Goal: Transaction & Acquisition: Obtain resource

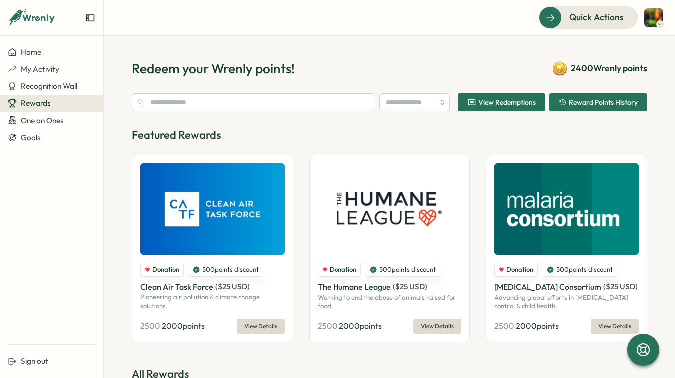
type input "**********"
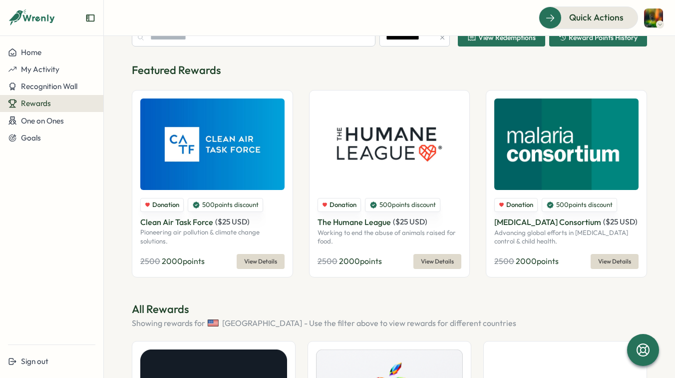
scroll to position [83, 0]
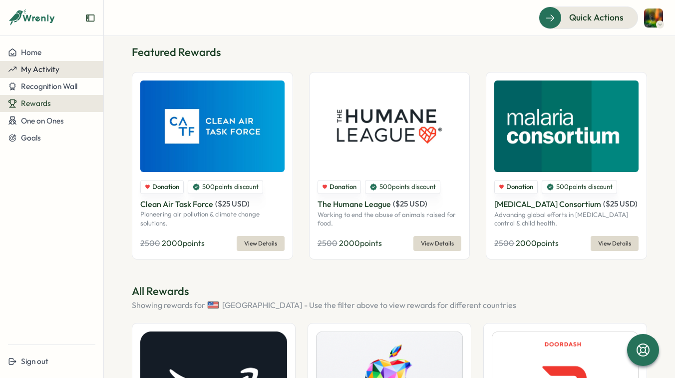
click at [45, 74] on span "My Activity" at bounding box center [40, 68] width 38 height 9
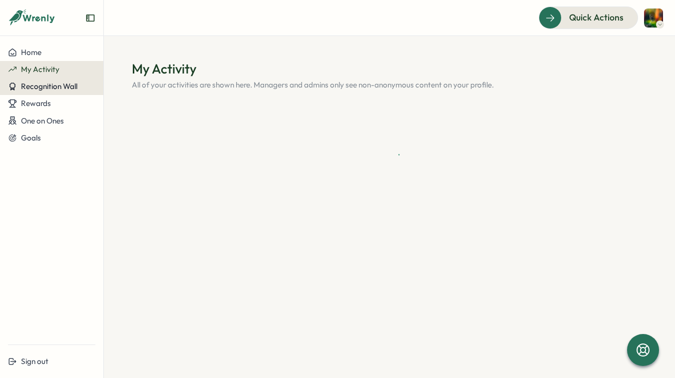
click at [53, 82] on span "Recognition Wall" at bounding box center [49, 85] width 56 height 9
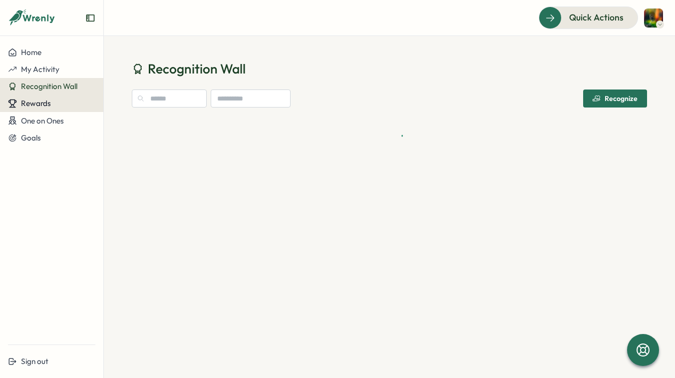
click at [45, 103] on span "Rewards" at bounding box center [36, 102] width 30 height 9
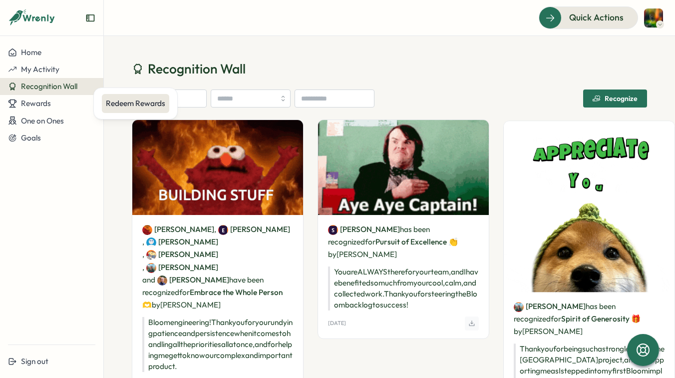
click at [115, 100] on div "Redeem Rewards" at bounding box center [135, 103] width 59 height 11
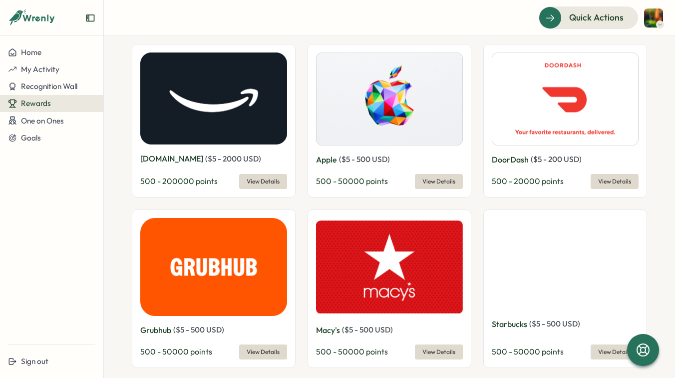
scroll to position [375, 0]
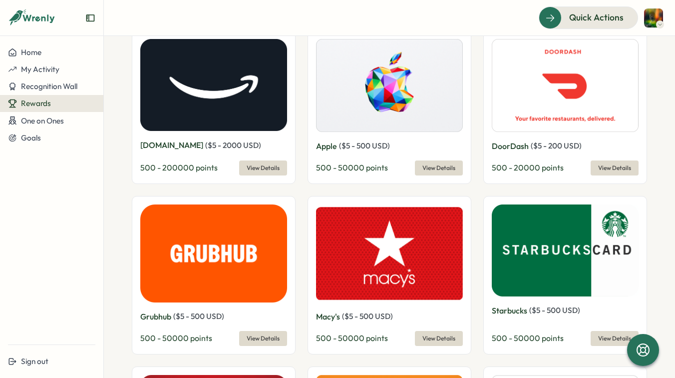
click at [272, 171] on span "View Details" at bounding box center [263, 168] width 33 height 14
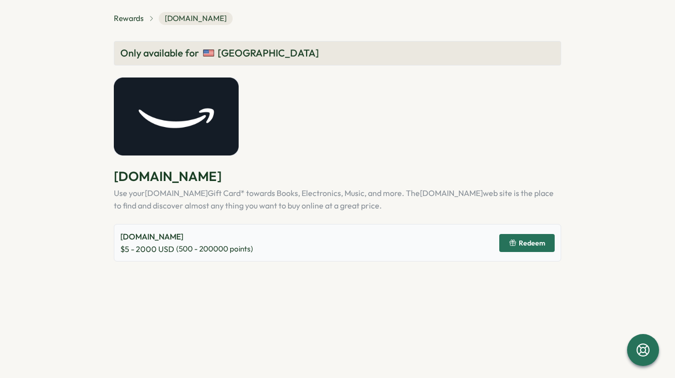
click at [517, 239] on icon "button" at bounding box center [513, 243] width 8 height 8
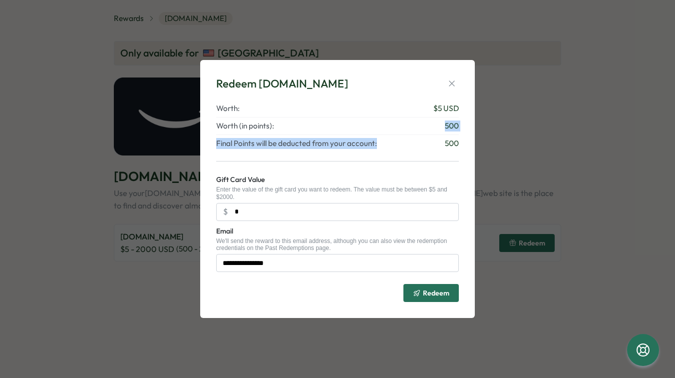
drag, startPoint x: 382, startPoint y: 131, endPoint x: 397, endPoint y: 145, distance: 20.9
click at [397, 145] on div "Worth: $ 5 USD Worth (in points): 500 Final Points will be deducted from your a…" at bounding box center [337, 126] width 243 height 46
click at [397, 145] on p "Final Points will be deducted from your account: 500" at bounding box center [337, 143] width 243 height 11
click at [394, 155] on div "**********" at bounding box center [337, 202] width 243 height 199
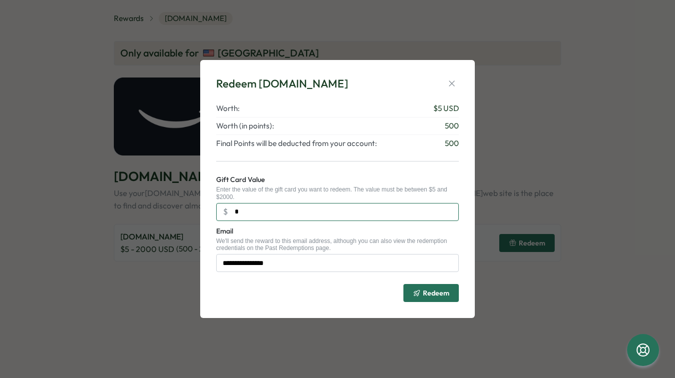
click at [308, 214] on input "*" at bounding box center [337, 212] width 243 height 18
type input "**"
click at [117, 56] on div "**********" at bounding box center [337, 189] width 675 height 378
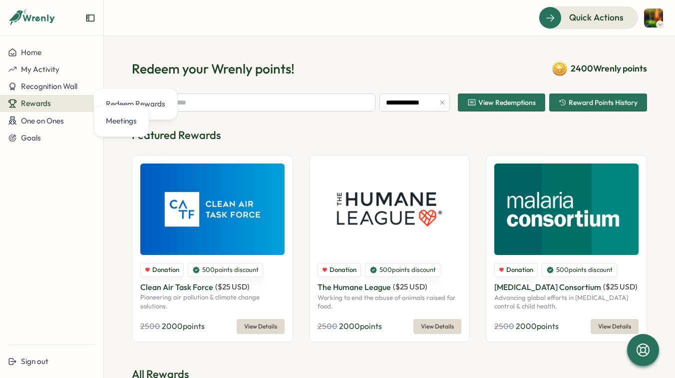
click at [283, 146] on div "Featured Rewards Donation 500 points discount Clean Air Task Force ( $ 25 USD )…" at bounding box center [389, 234] width 515 height 215
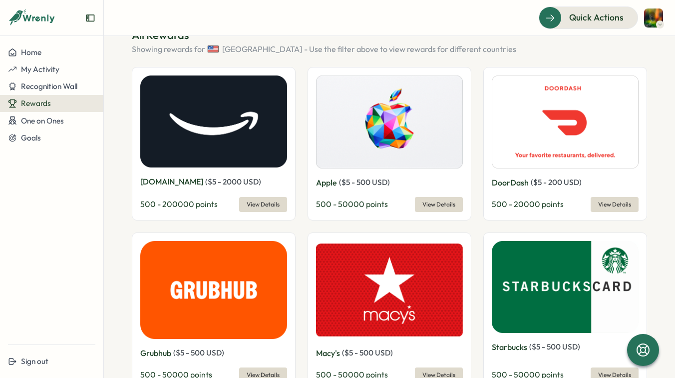
scroll to position [349, 0]
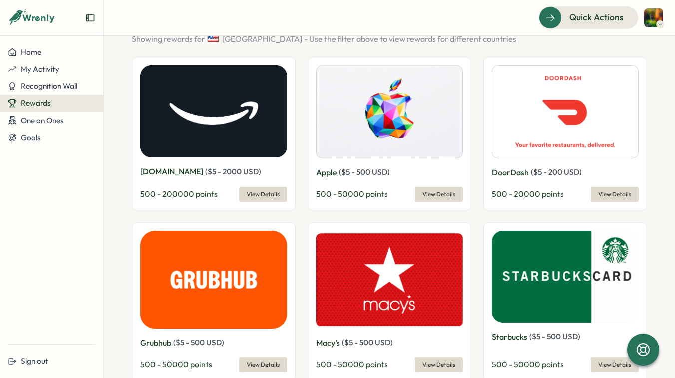
click at [426, 196] on span "View Details" at bounding box center [439, 194] width 33 height 14
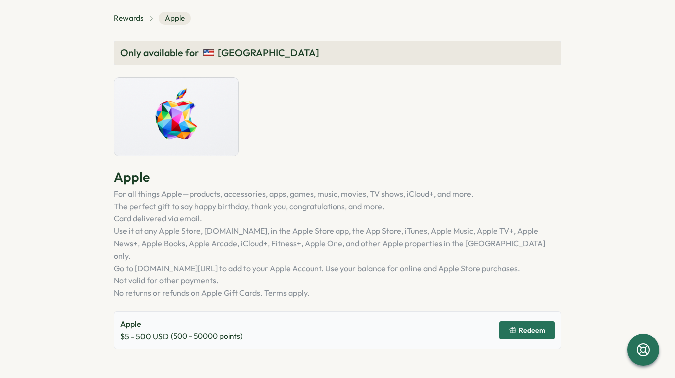
click at [511, 326] on icon "button" at bounding box center [513, 330] width 8 height 8
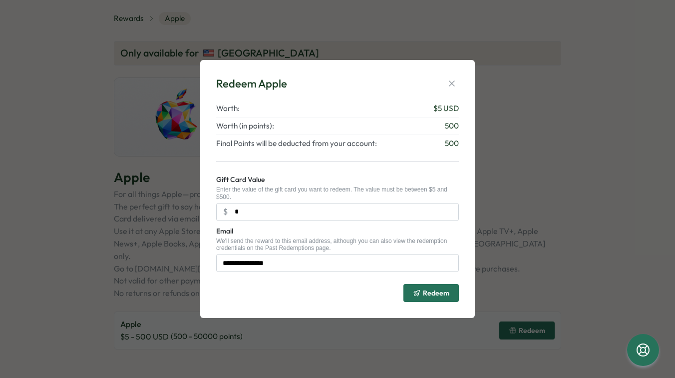
click at [286, 221] on form "**********" at bounding box center [337, 237] width 243 height 128
click at [277, 213] on input "*" at bounding box center [337, 212] width 243 height 18
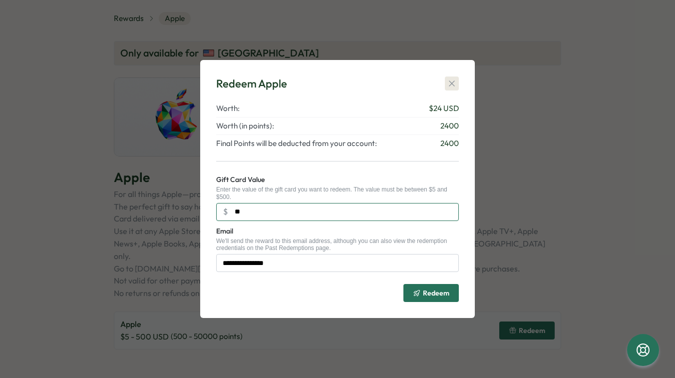
type input "**"
click at [456, 80] on icon "button" at bounding box center [452, 83] width 10 height 10
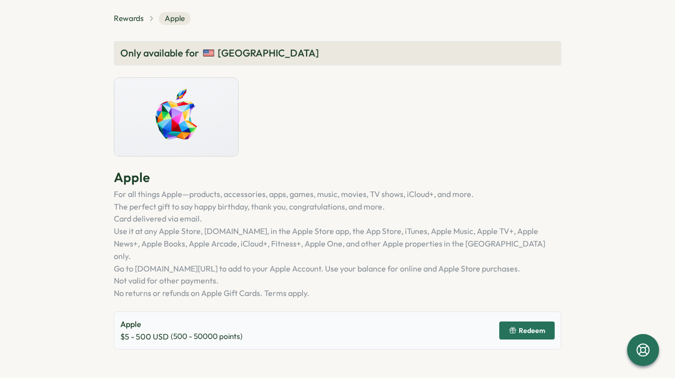
click at [328, 98] on div "Only available for [GEOGRAPHIC_DATA] Apple For all things Apple—products, acces…" at bounding box center [338, 195] width 448 height 308
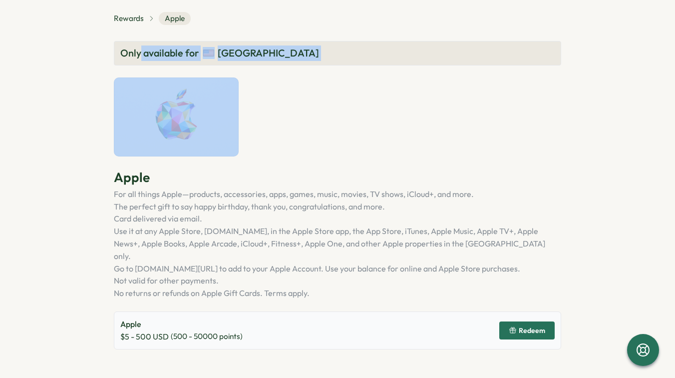
drag, startPoint x: 140, startPoint y: 55, endPoint x: 311, endPoint y: 157, distance: 198.2
click at [311, 157] on div "Only available for [GEOGRAPHIC_DATA] Apple For all things Apple—products, acces…" at bounding box center [338, 195] width 448 height 308
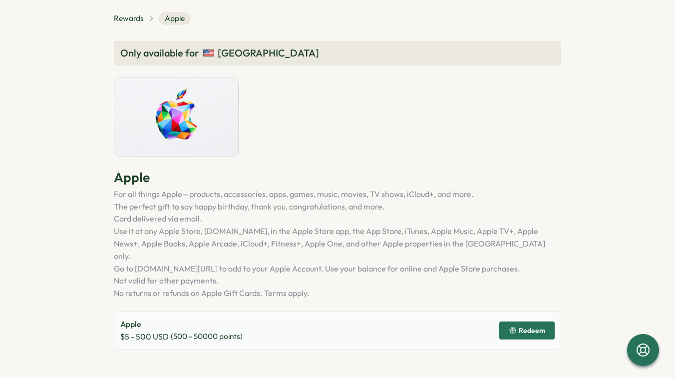
click at [311, 157] on div "Only available for [GEOGRAPHIC_DATA] Apple For all things Apple—products, acces…" at bounding box center [338, 195] width 448 height 308
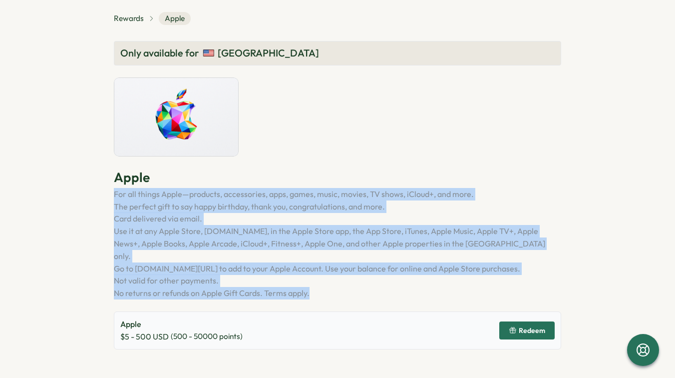
drag, startPoint x: 321, startPoint y: 196, endPoint x: 383, endPoint y: 277, distance: 102.0
click at [382, 277] on div "Apple For all things Apple—products, accessories, apps, games, music, movies, T…" at bounding box center [338, 233] width 448 height 131
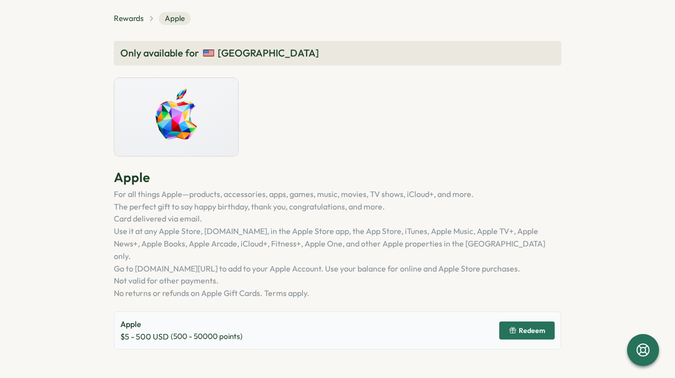
drag, startPoint x: 383, startPoint y: 277, endPoint x: 378, endPoint y: 275, distance: 5.1
click at [382, 287] on li "No returns or refunds on Apple Gift Cards. Terms apply." at bounding box center [338, 293] width 448 height 12
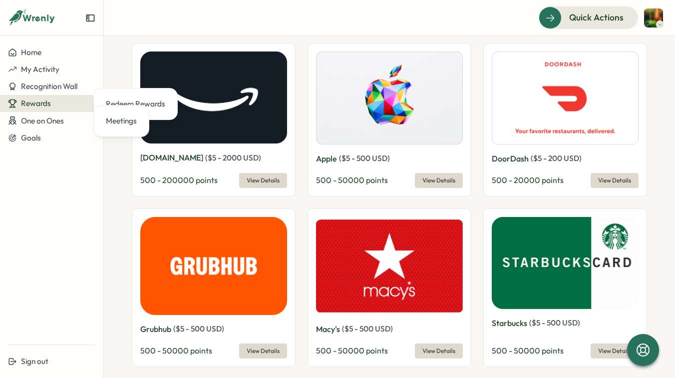
scroll to position [399, 0]
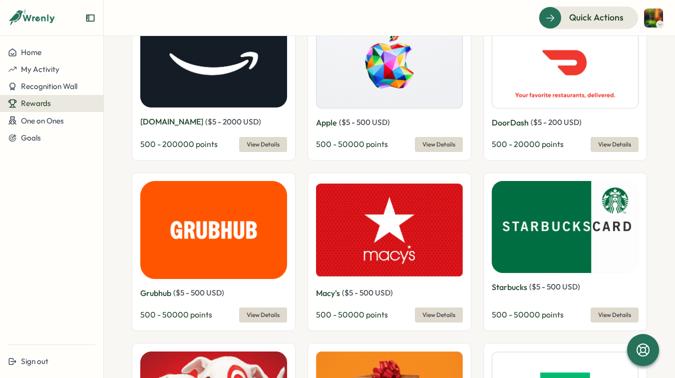
click at [647, 229] on section "**********" at bounding box center [389, 207] width 571 height 342
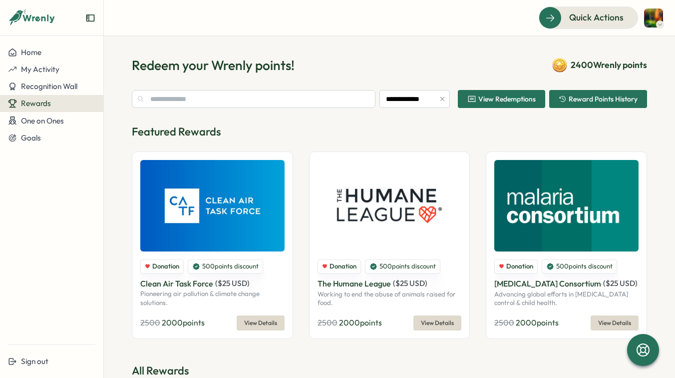
scroll to position [0, 0]
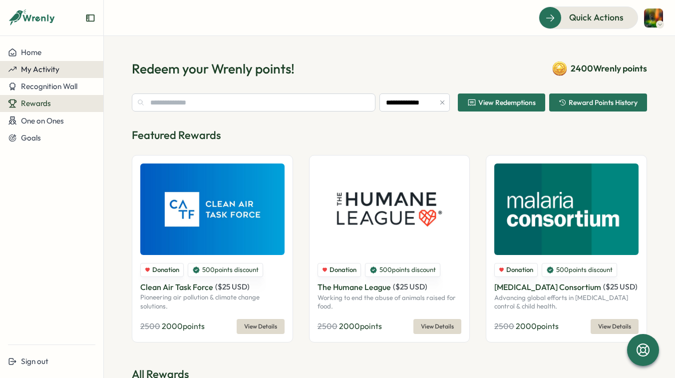
click at [39, 69] on span "My Activity" at bounding box center [40, 68] width 38 height 9
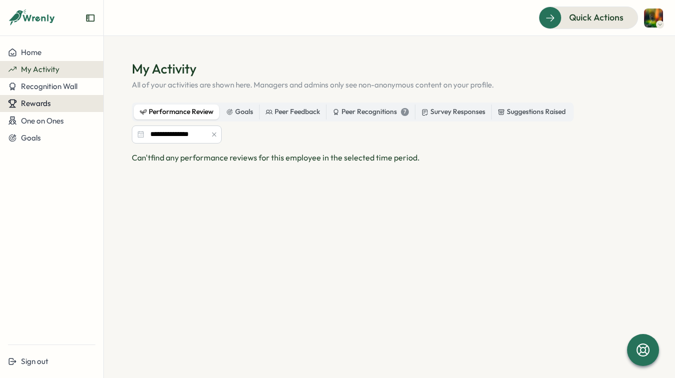
click at [50, 102] on div "Rewards" at bounding box center [51, 103] width 87 height 9
click at [49, 103] on span "Rewards" at bounding box center [36, 102] width 30 height 9
click at [146, 100] on div "Redeem Rewards" at bounding box center [135, 103] width 59 height 11
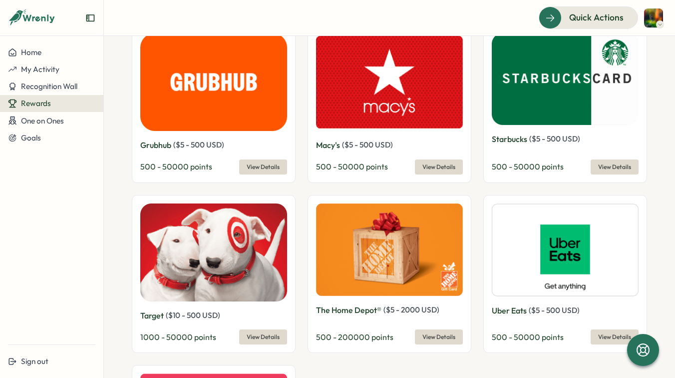
scroll to position [546, 0]
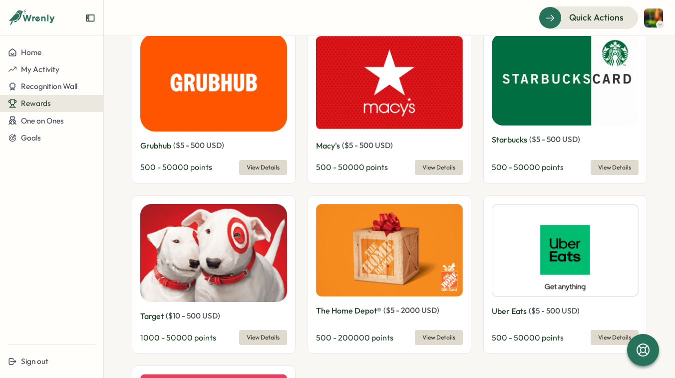
click at [265, 165] on span "View Details" at bounding box center [263, 167] width 33 height 14
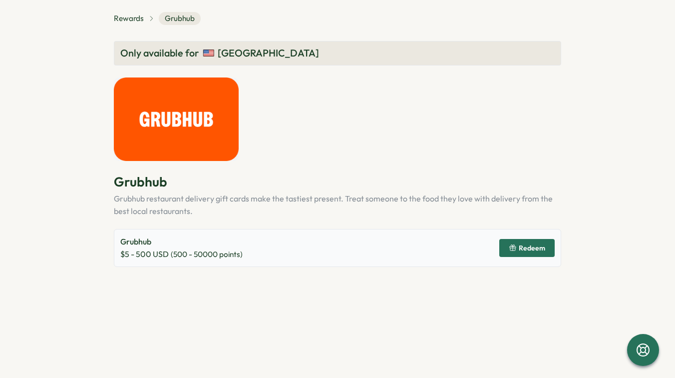
click at [510, 243] on span "Redeem" at bounding box center [527, 247] width 36 height 17
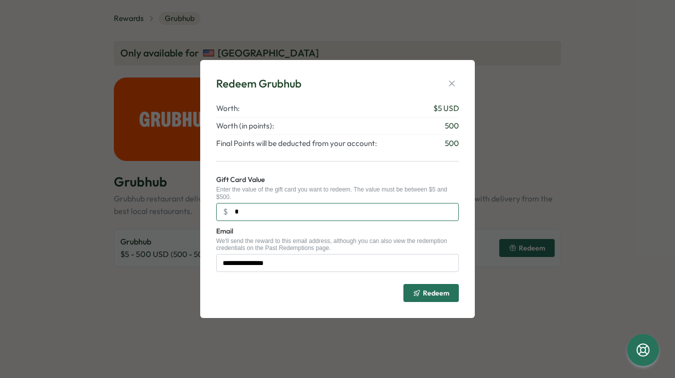
click at [359, 212] on input "*" at bounding box center [337, 212] width 243 height 18
type input "**"
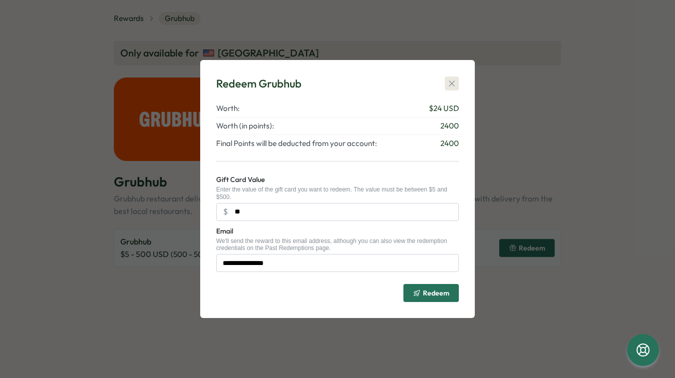
click at [449, 82] on icon "button" at bounding box center [452, 83] width 10 height 10
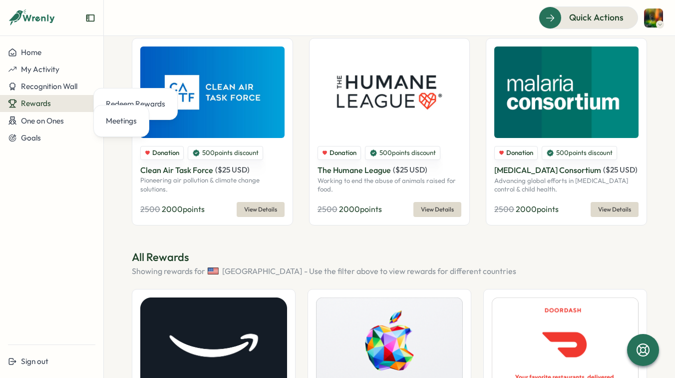
scroll to position [119, 0]
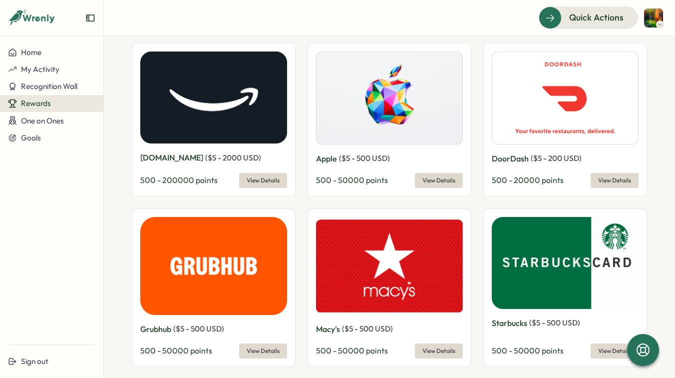
scroll to position [362, 0]
